Goal: Task Accomplishment & Management: Use online tool/utility

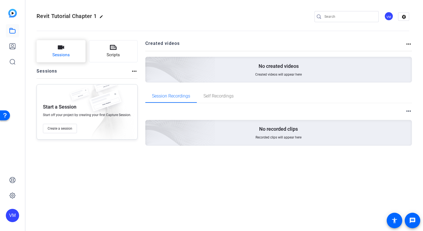
click at [62, 57] on span "Sessions" at bounding box center [60, 55] width 17 height 6
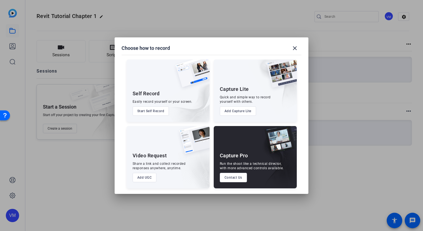
click at [153, 110] on button "Start Self Record" at bounding box center [151, 110] width 37 height 9
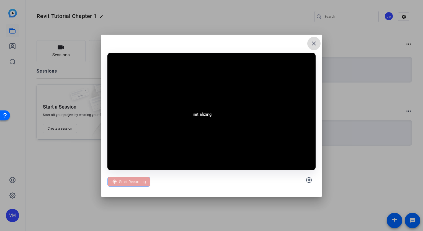
click at [0, 0] on mat-icon "close" at bounding box center [0, 0] width 0 height 0
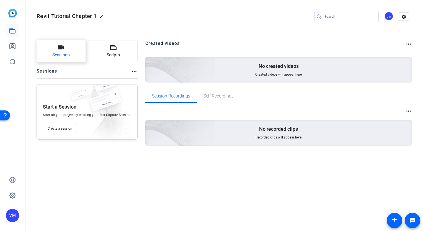
click at [56, 54] on span "Sessions" at bounding box center [60, 55] width 17 height 6
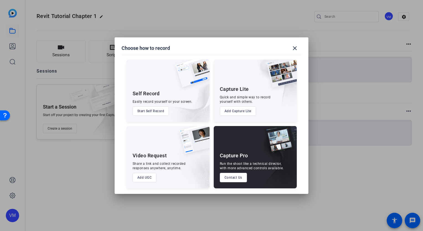
click at [241, 109] on button "Add Capture Lite" at bounding box center [238, 110] width 36 height 9
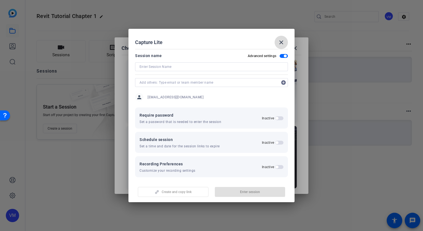
click at [95, 40] on mat-icon "close" at bounding box center [48, 40] width 93 height 33
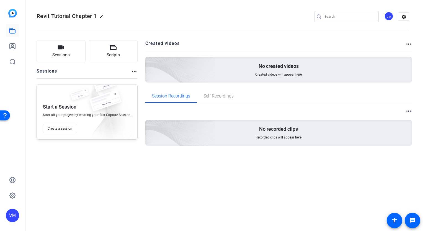
click at [11, 14] on img at bounding box center [12, 13] width 9 height 9
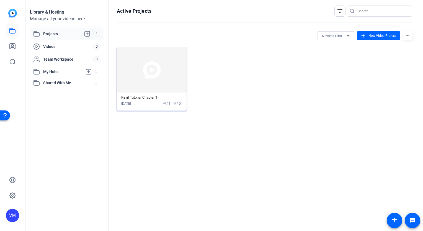
click at [160, 80] on img at bounding box center [152, 69] width 70 height 45
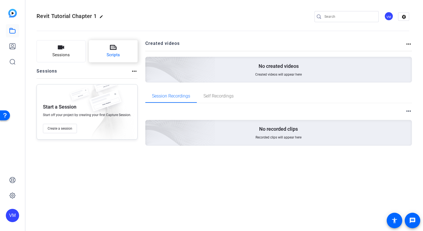
click at [115, 57] on span "Scripts" at bounding box center [113, 55] width 13 height 6
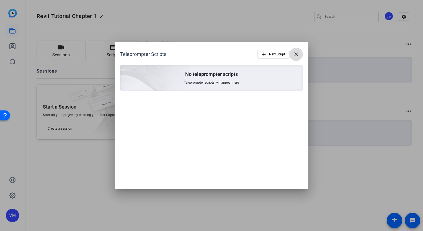
click at [294, 54] on mat-icon "close" at bounding box center [296, 54] width 7 height 7
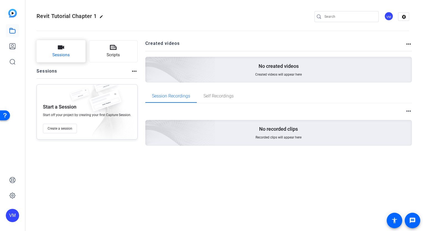
click at [78, 48] on button "Sessions" at bounding box center [61, 51] width 49 height 22
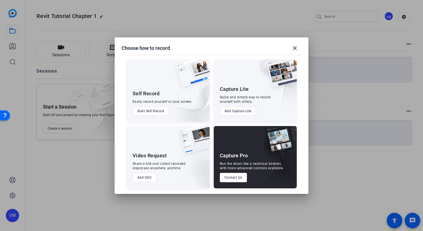
click at [155, 111] on button "Start Self Record" at bounding box center [151, 110] width 37 height 9
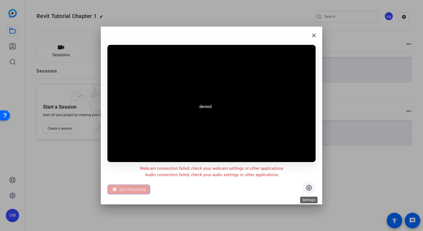
click at [310, 187] on icon at bounding box center [309, 187] width 7 height 7
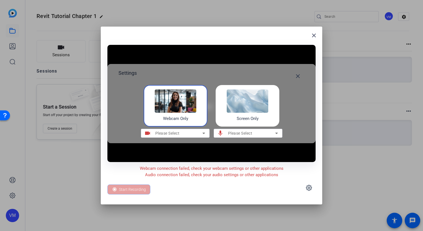
click at [260, 114] on div "Screen Only" at bounding box center [248, 106] width 64 height 42
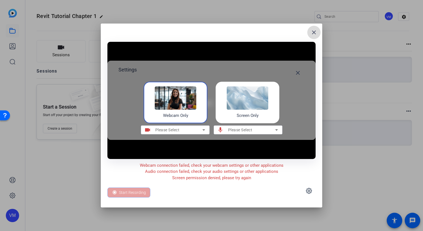
drag, startPoint x: 316, startPoint y: 33, endPoint x: 317, endPoint y: 35, distance: 2.9
click at [316, 33] on mat-icon "close" at bounding box center [314, 32] width 7 height 7
